Goal: Use online tool/utility: Utilize a website feature to perform a specific function

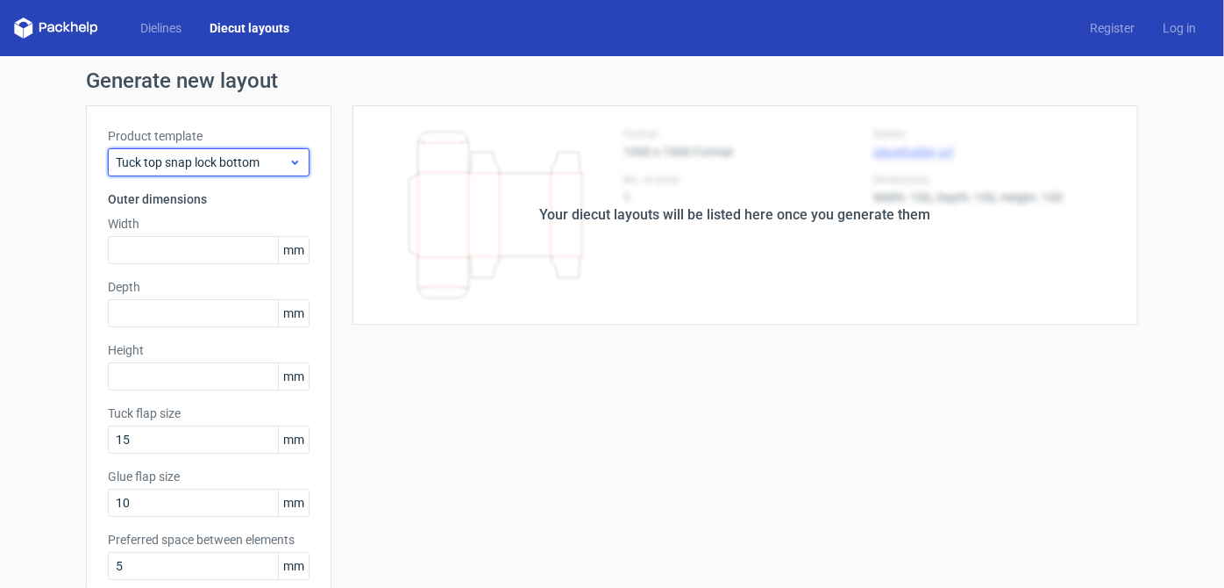
click at [222, 157] on span "Tuck top snap lock bottom" at bounding box center [202, 162] width 173 height 18
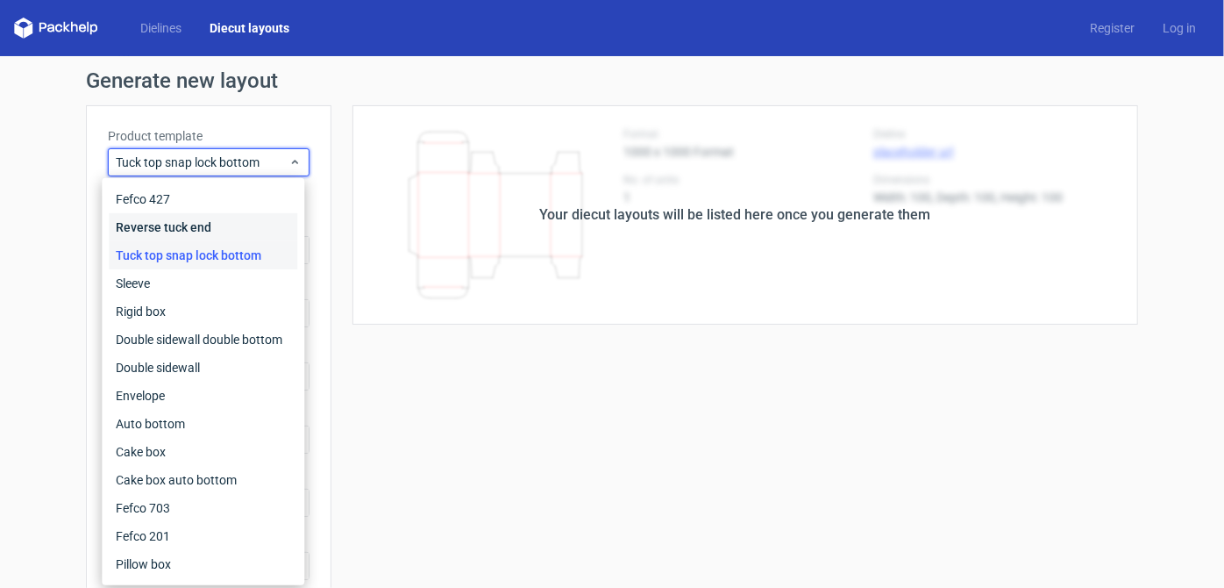
click at [219, 225] on div "Reverse tuck end" at bounding box center [203, 227] width 189 height 28
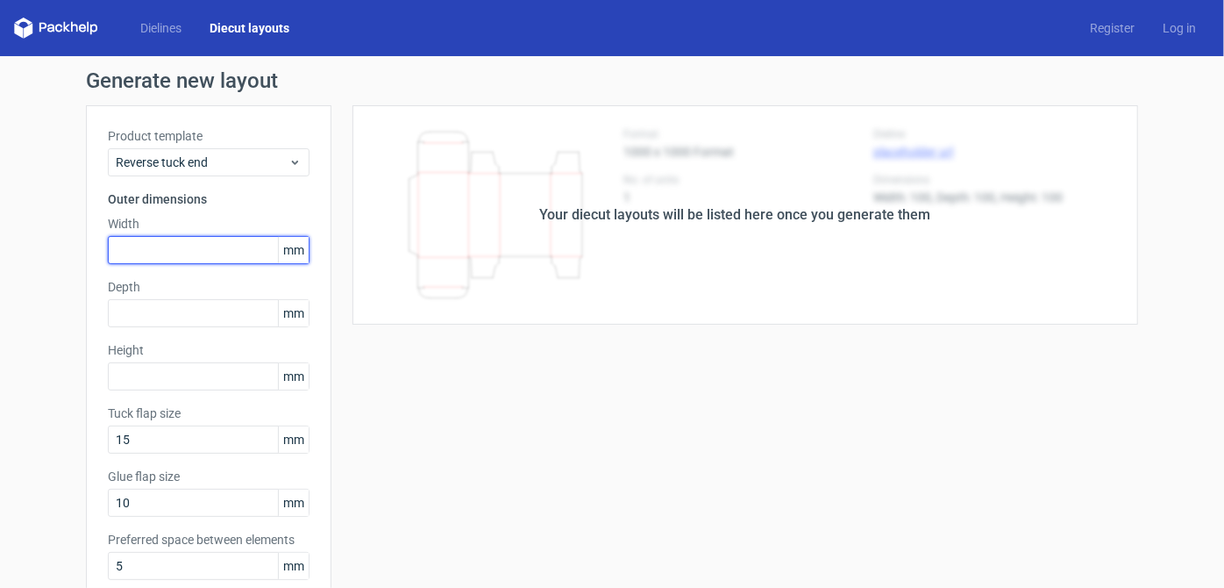
click at [182, 253] on input "text" at bounding box center [209, 250] width 202 height 28
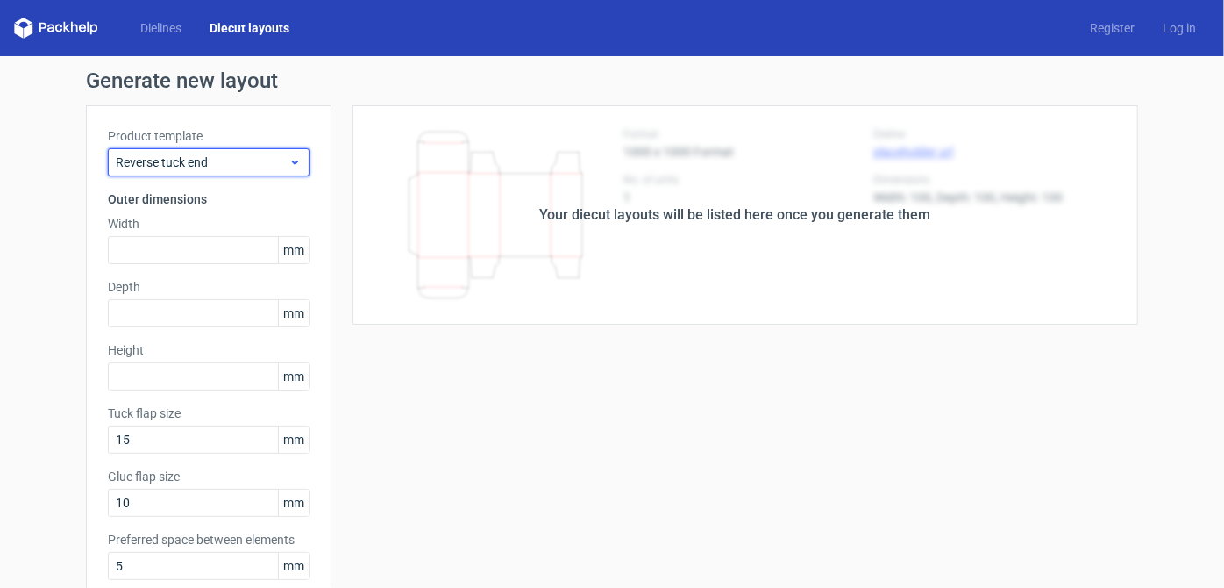
click at [210, 168] on span "Reverse tuck end" at bounding box center [202, 162] width 173 height 18
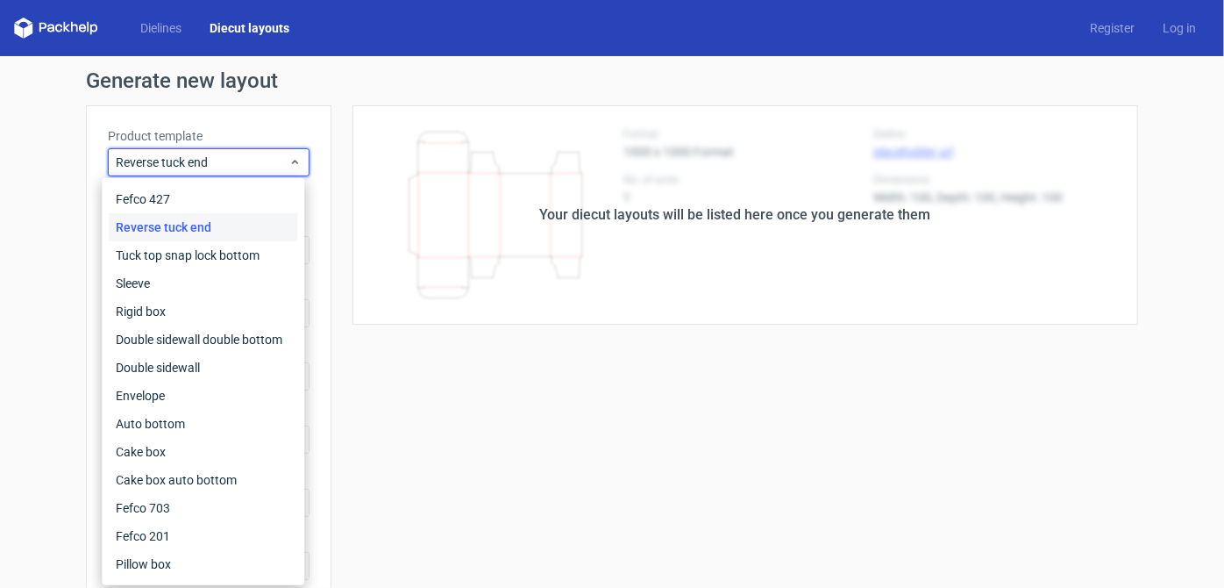
click at [268, 122] on div "Product template Reverse tuck end Outer dimensions Width mm Depth mm Height [PE…" at bounding box center [209, 400] width 246 height 591
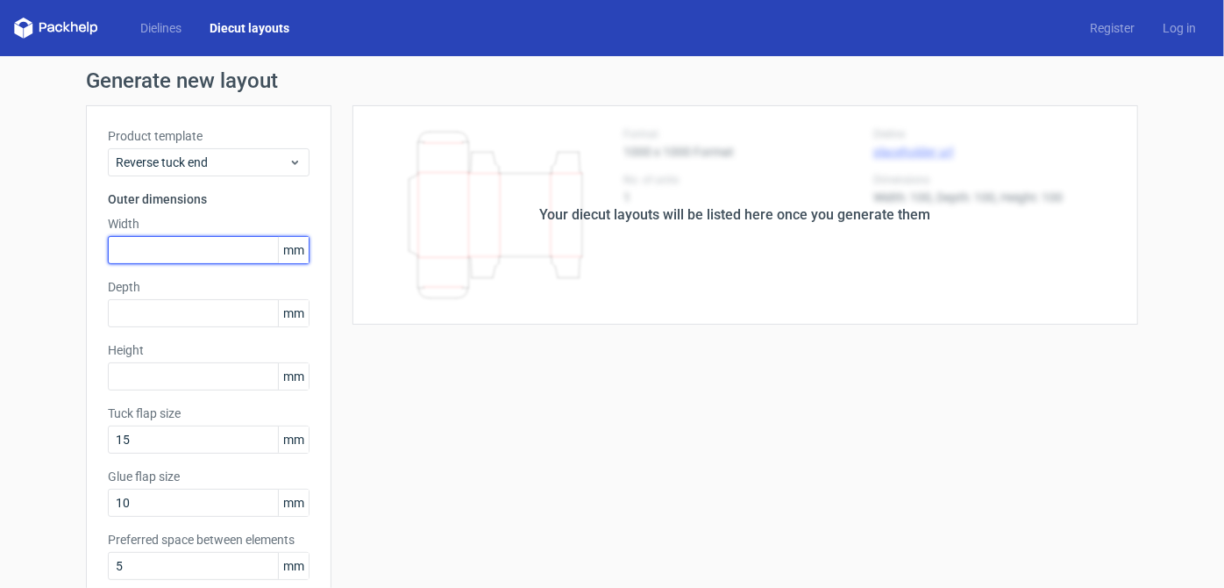
click at [212, 257] on input "text" at bounding box center [209, 250] width 202 height 28
click at [166, 29] on link "Dielines" at bounding box center [160, 28] width 69 height 18
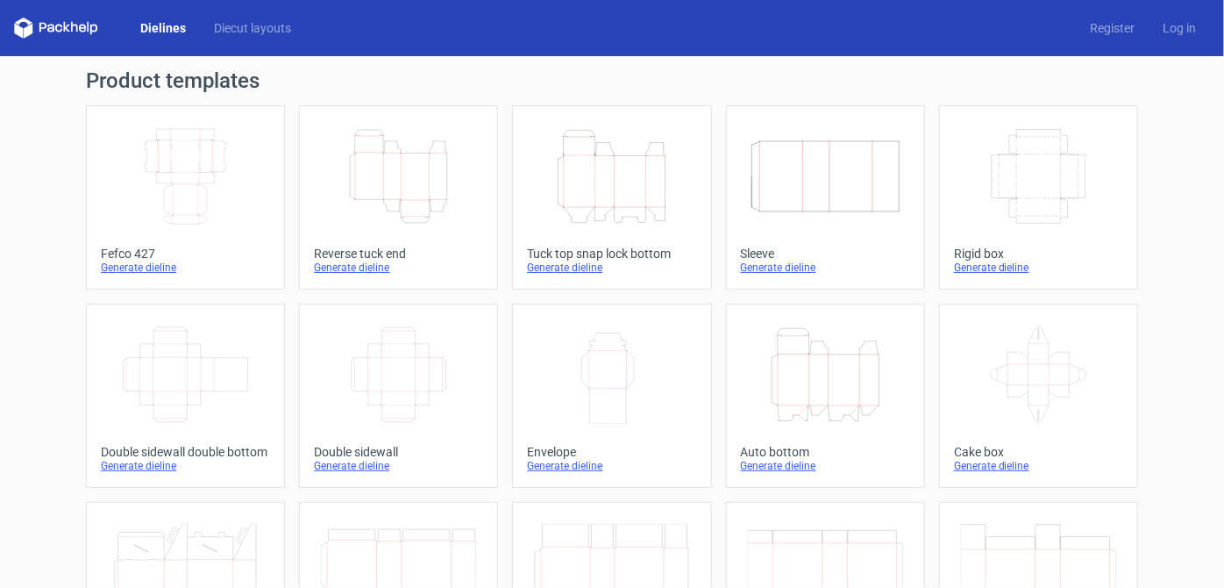
click at [592, 189] on icon "Height Depth Width" at bounding box center [611, 176] width 155 height 98
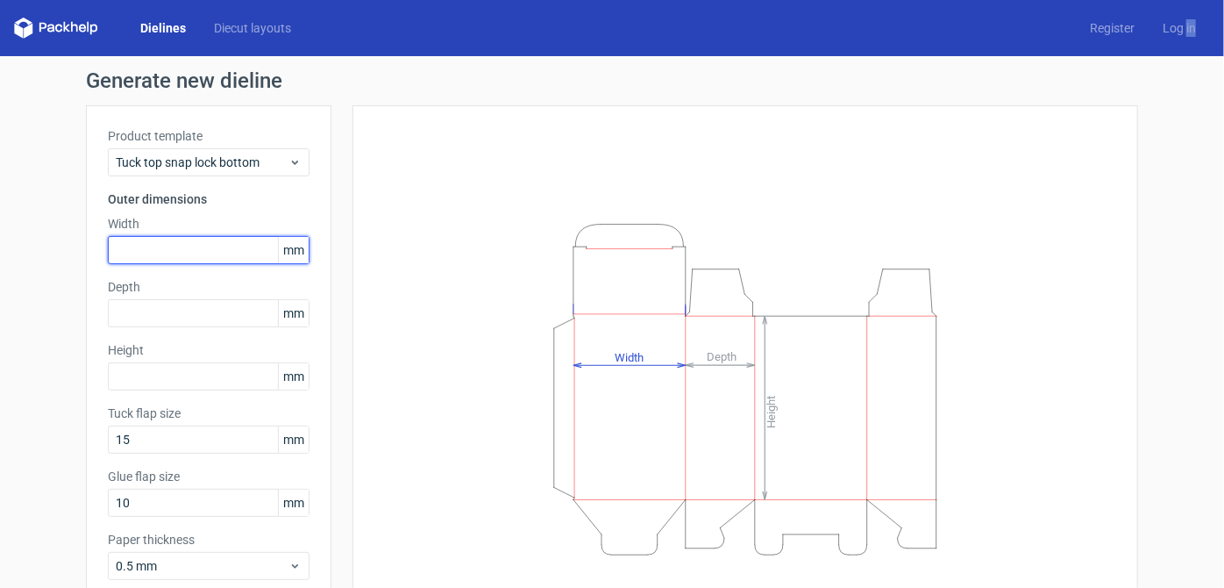
click at [168, 262] on input "text" at bounding box center [209, 250] width 202 height 28
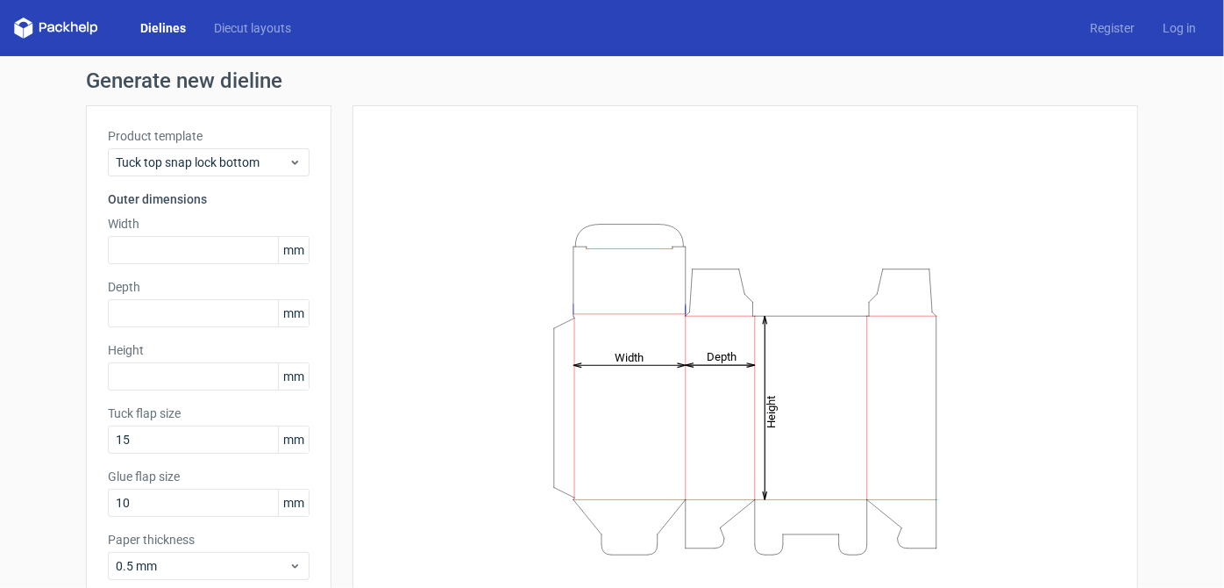
click at [176, 19] on link "Dielines" at bounding box center [163, 28] width 74 height 18
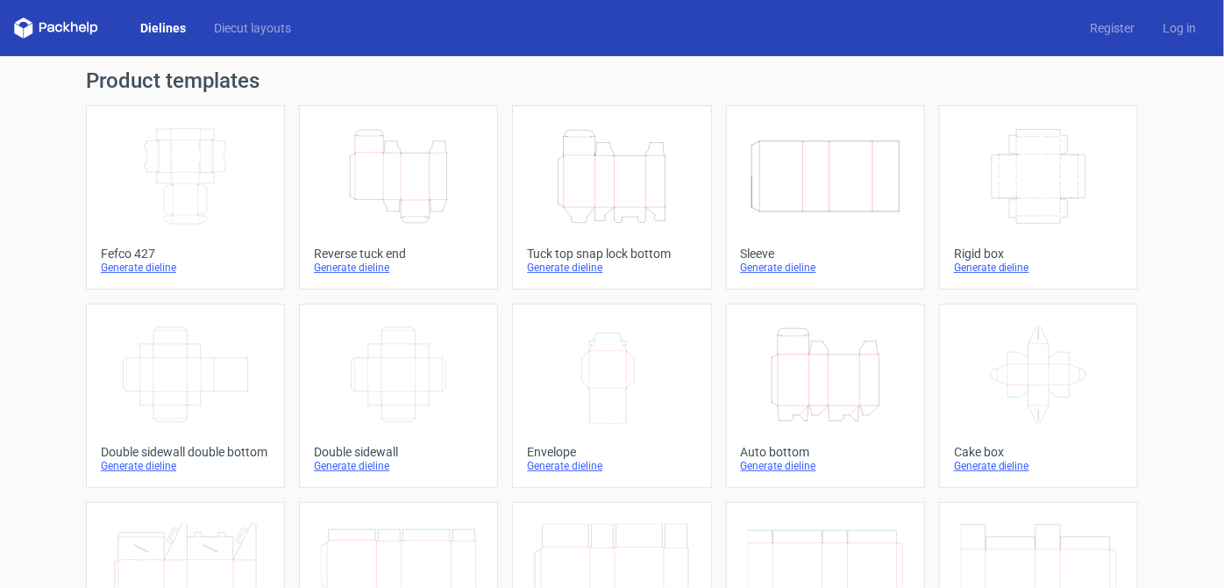
click at [539, 181] on icon "Height Depth Width" at bounding box center [611, 176] width 155 height 98
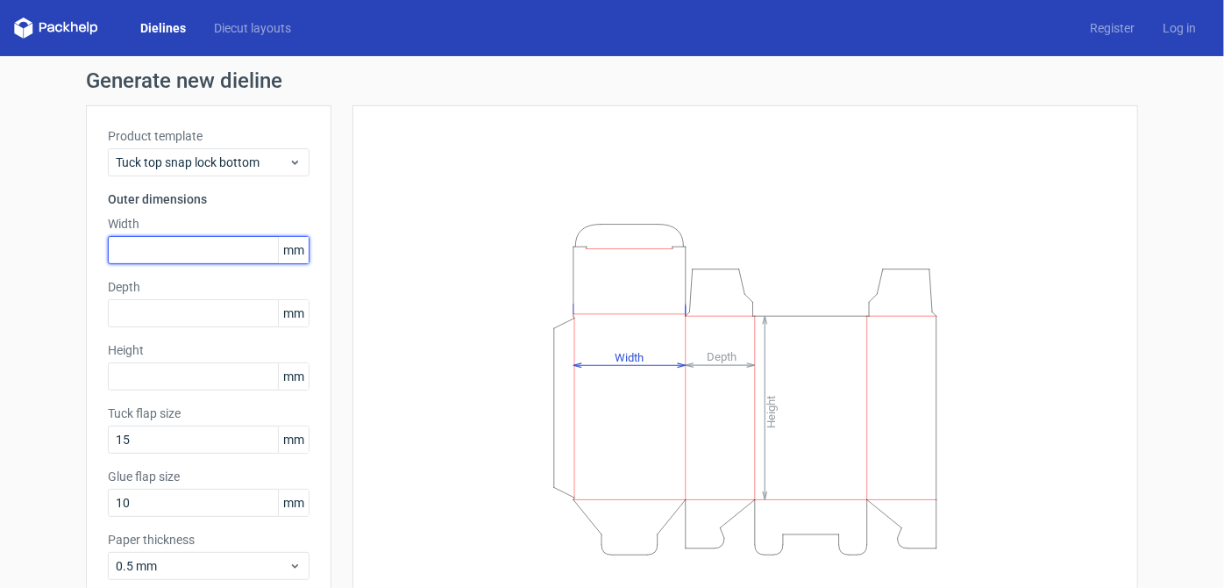
click at [231, 252] on input "text" at bounding box center [209, 250] width 202 height 28
type input "165"
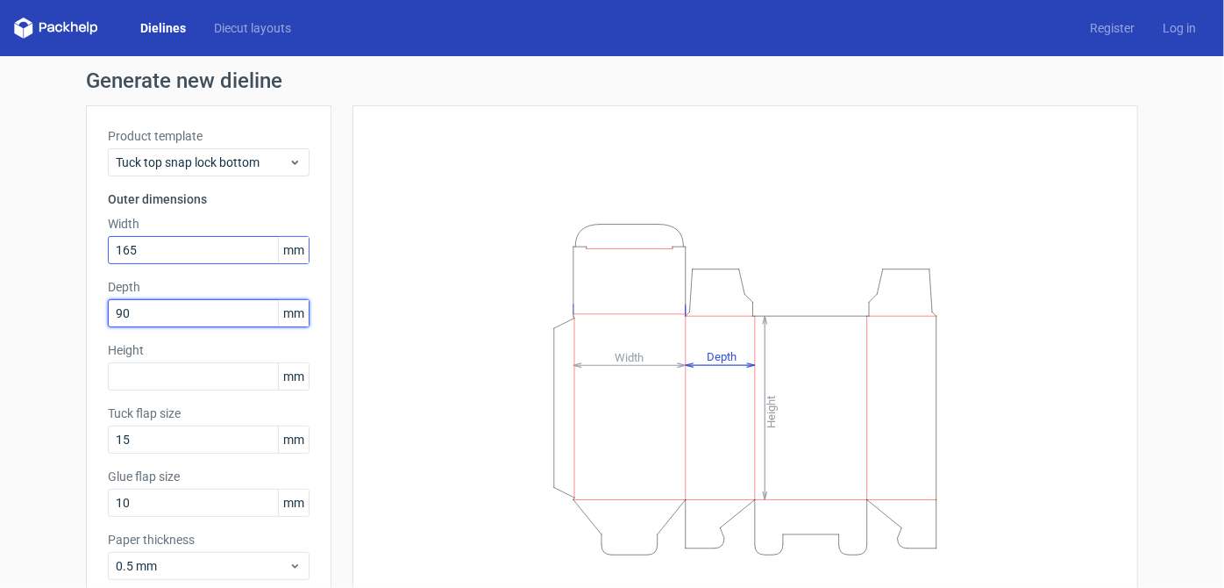
type input "90"
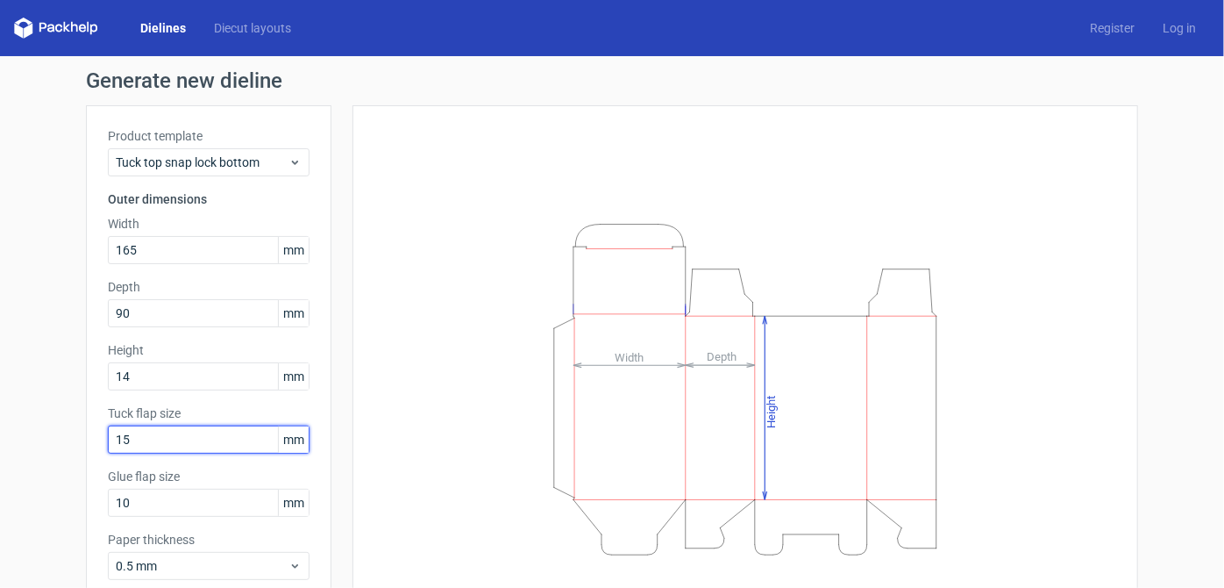
click at [196, 440] on div "Tuck flap size 15 mm" at bounding box center [209, 428] width 202 height 49
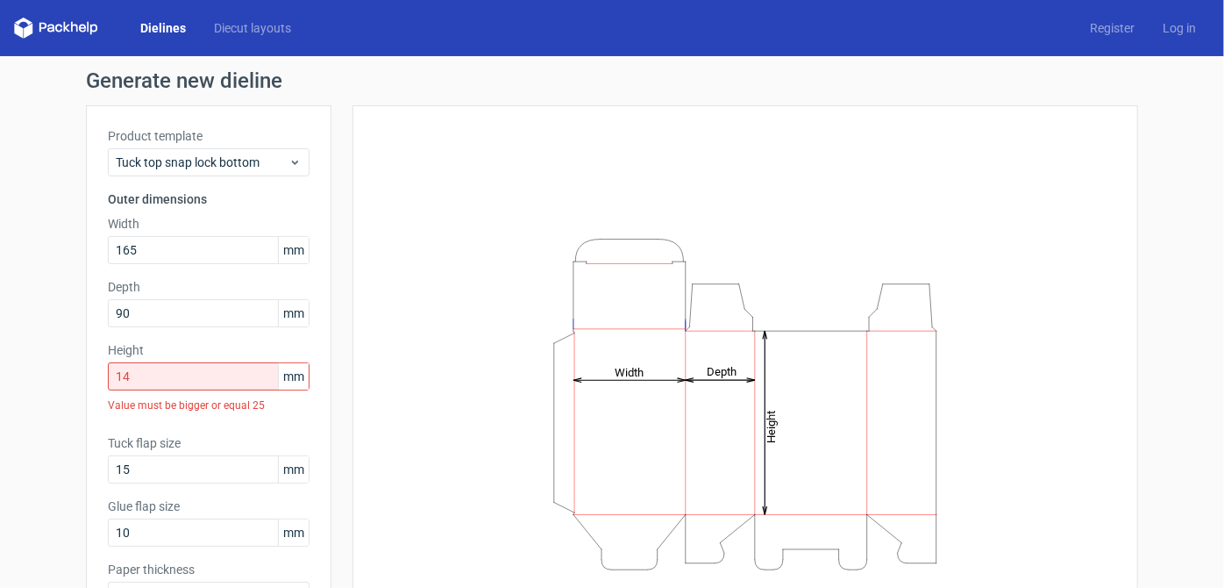
click at [205, 394] on div "Value must be bigger or equal 25" at bounding box center [209, 405] width 202 height 30
click at [226, 381] on input "14" at bounding box center [209, 376] width 202 height 28
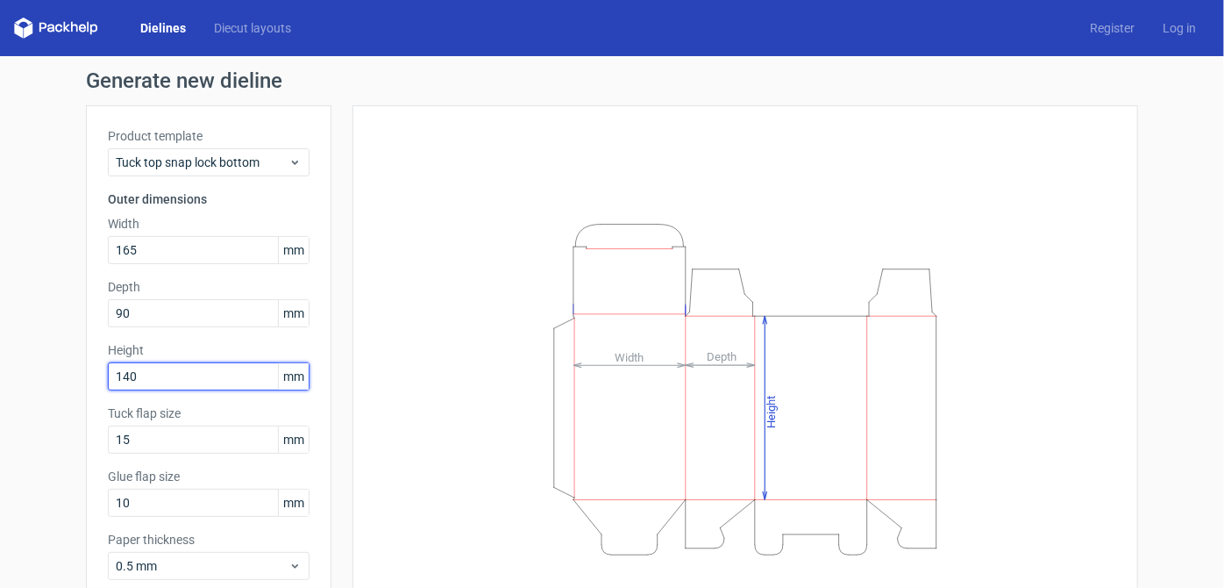
type input "140"
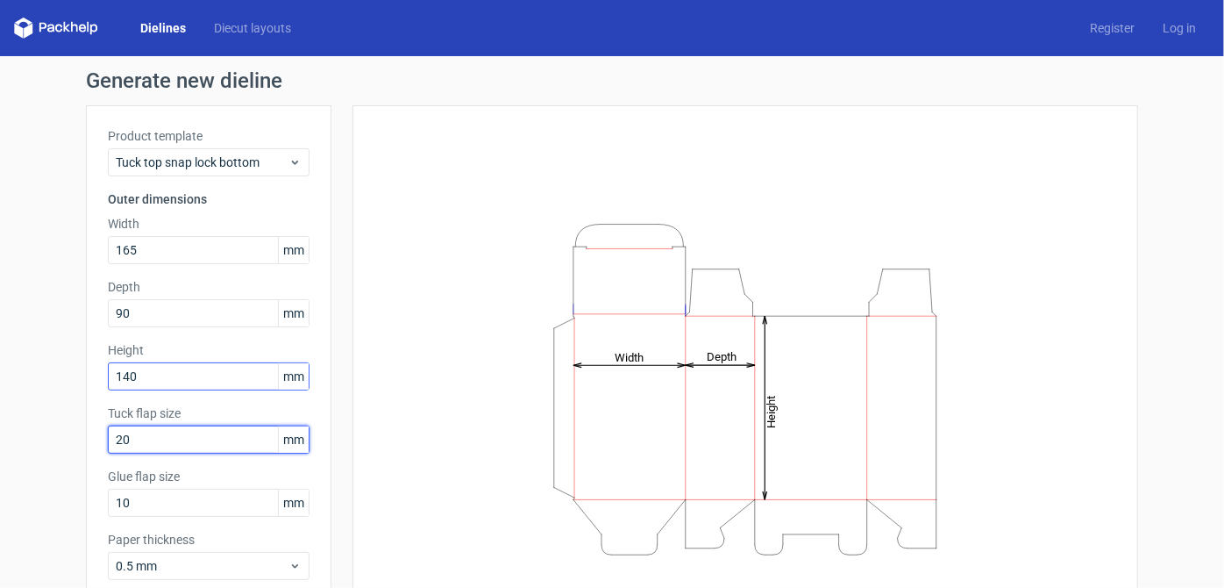
type input "20"
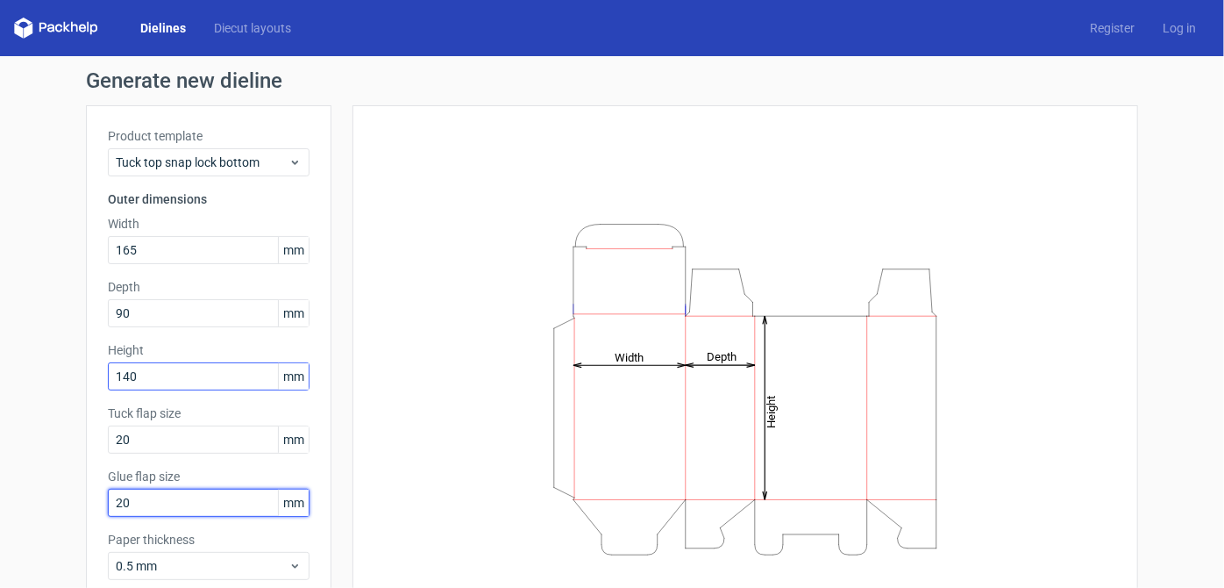
type input "20"
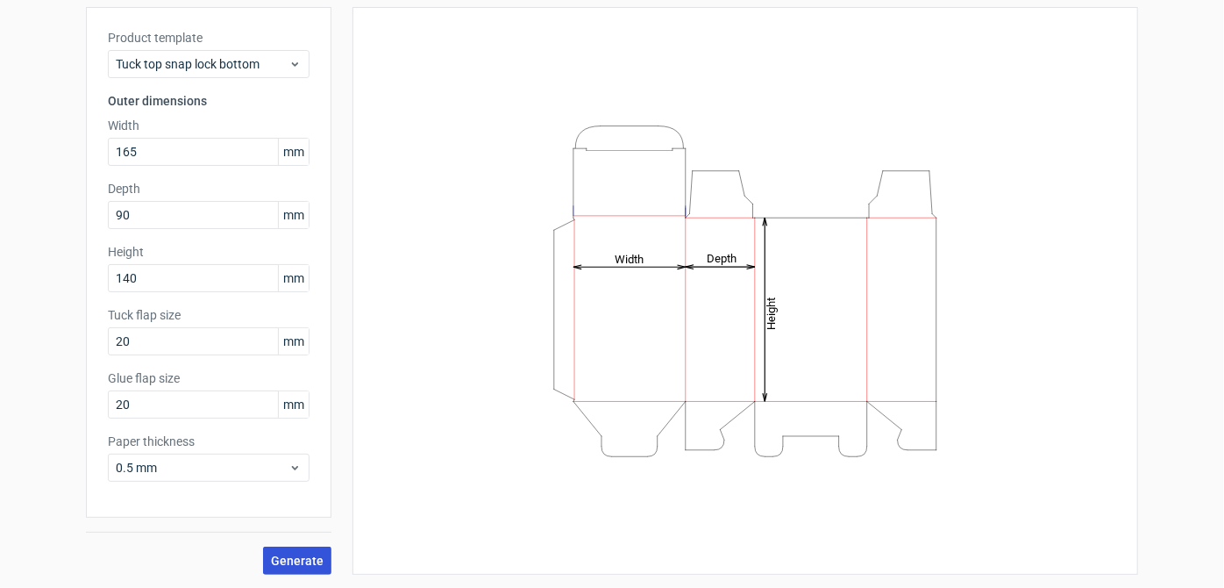
click at [298, 559] on span "Generate" at bounding box center [297, 560] width 53 height 12
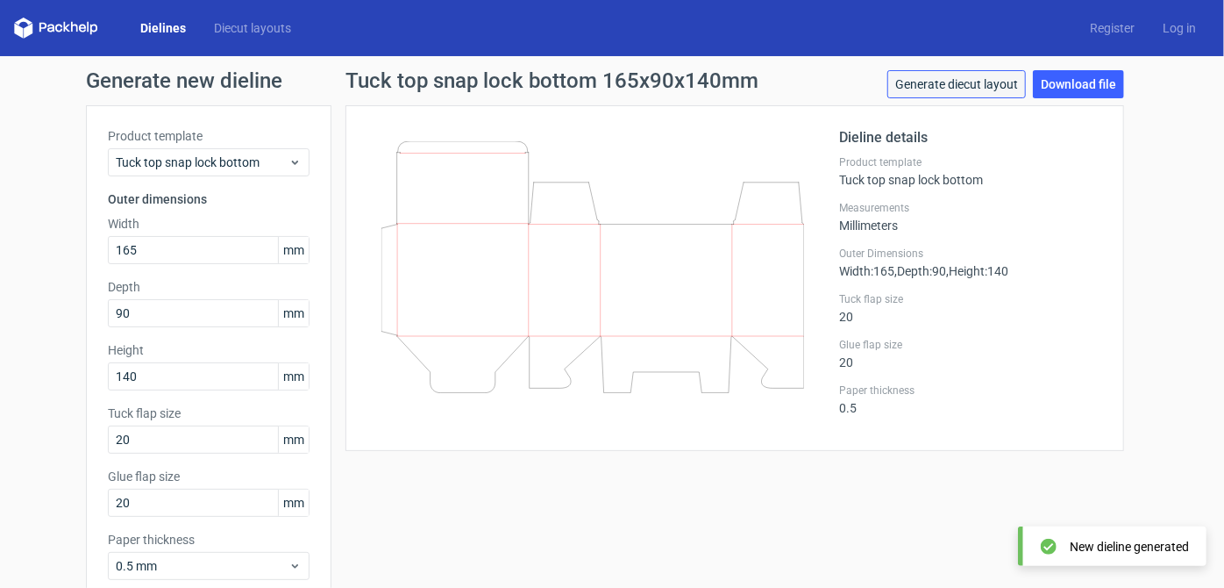
click at [648, 89] on link "Generate diecut layout" at bounding box center [956, 84] width 139 height 28
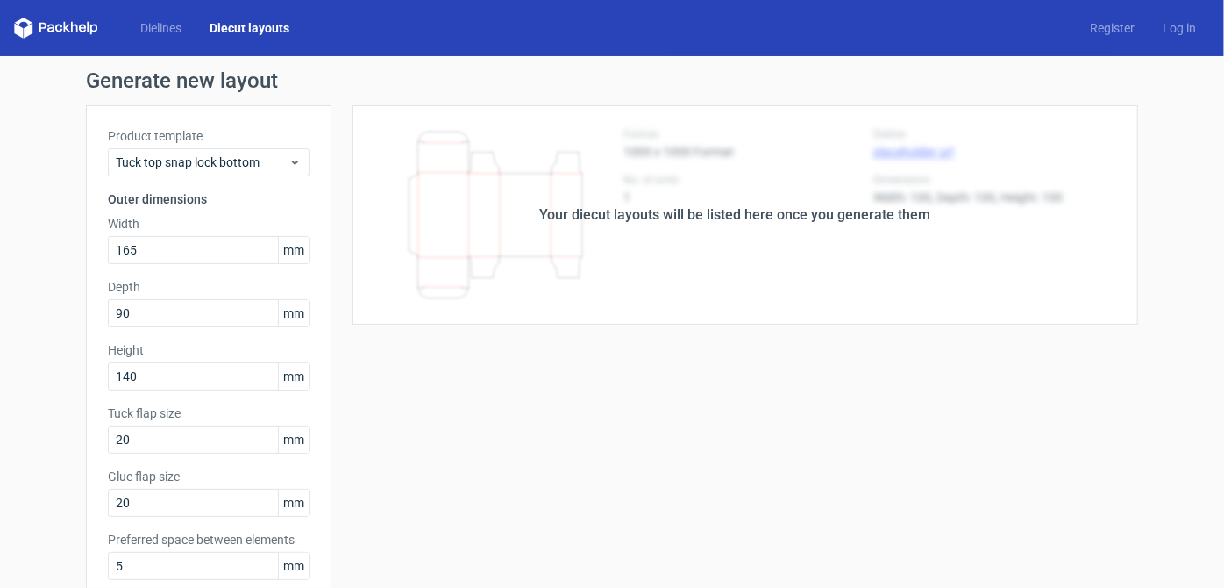
scroll to position [481, 0]
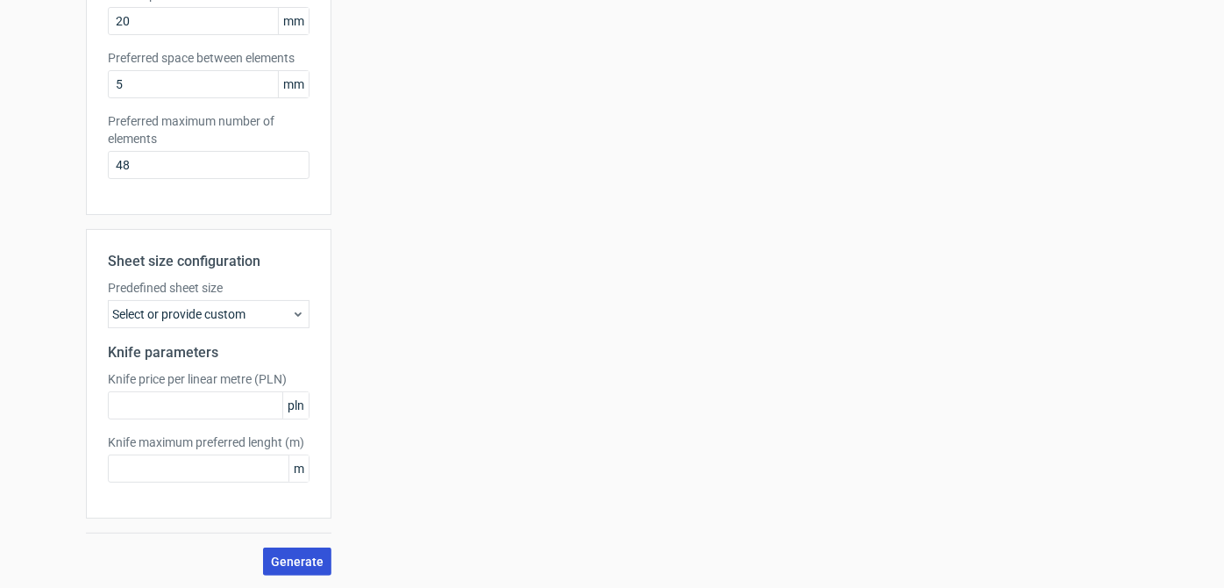
click at [309, 566] on button "Generate" at bounding box center [297, 561] width 68 height 28
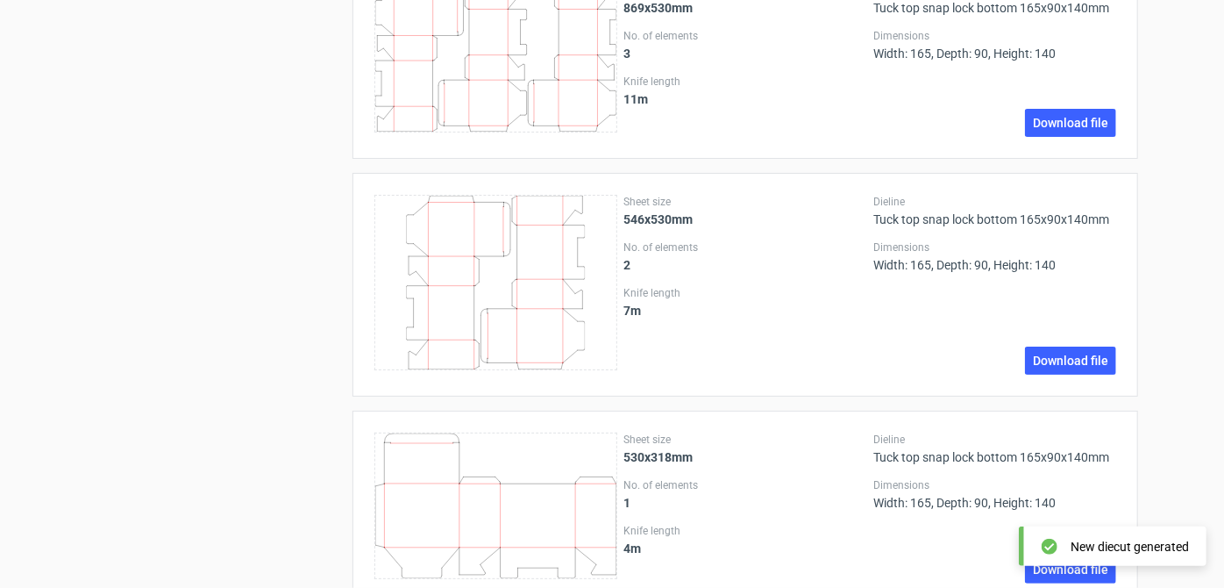
scroll to position [1236, 0]
